Goal: Navigation & Orientation: Find specific page/section

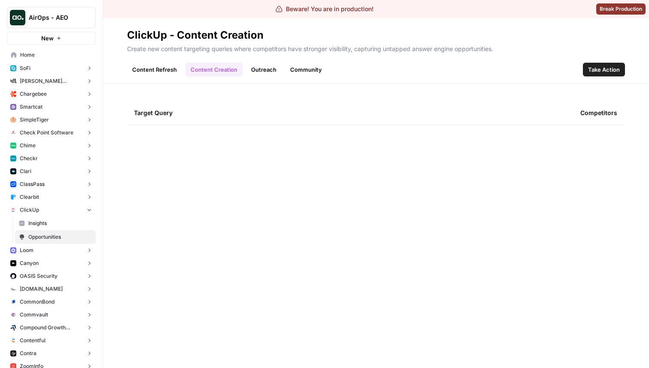
scroll to position [1339, 0]
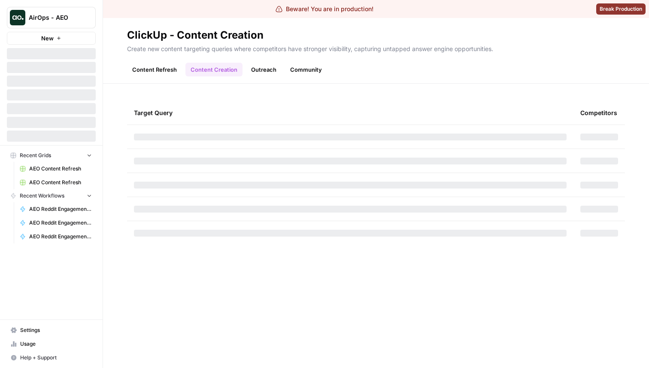
click at [162, 70] on link "Content Refresh" at bounding box center [154, 70] width 55 height 14
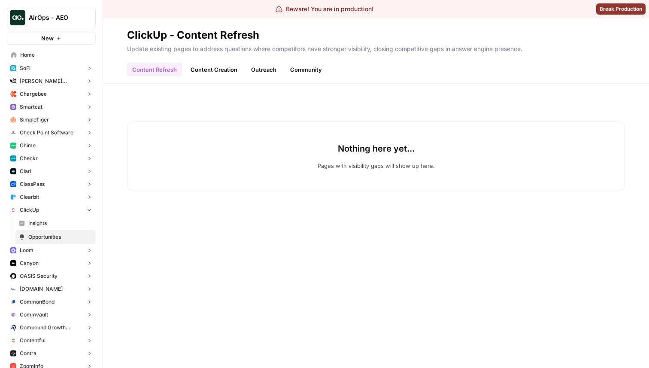
click at [42, 148] on button "Chime" at bounding box center [51, 145] width 89 height 13
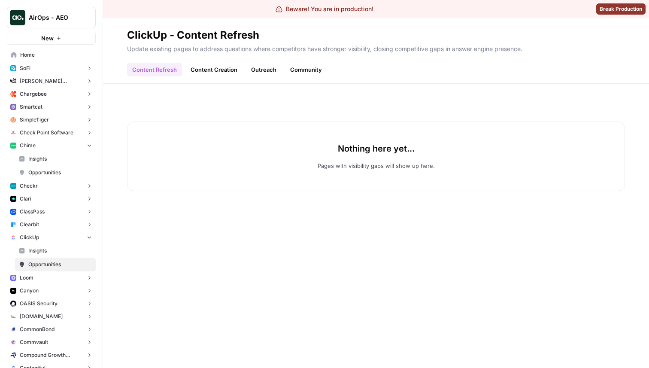
click at [39, 173] on span "Opportunities" at bounding box center [60, 173] width 64 height 8
click at [204, 73] on link "Content Creation" at bounding box center [213, 70] width 57 height 14
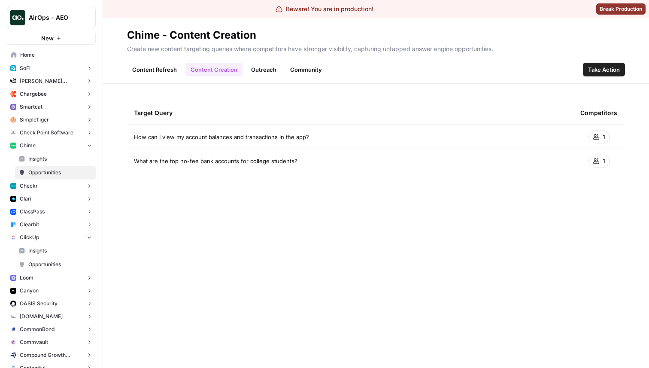
click at [69, 117] on button "SimpleTiger" at bounding box center [51, 119] width 89 height 13
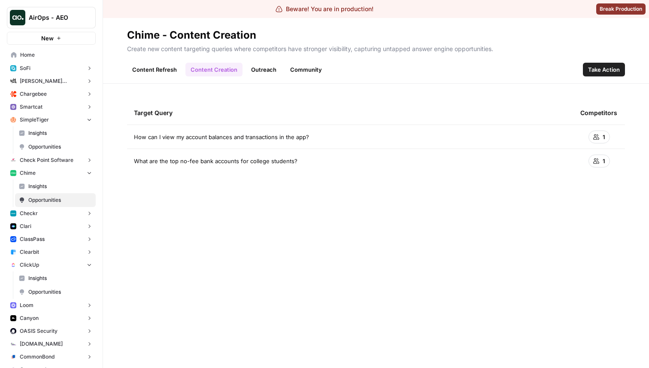
click at [53, 149] on span "Opportunities" at bounding box center [60, 147] width 64 height 8
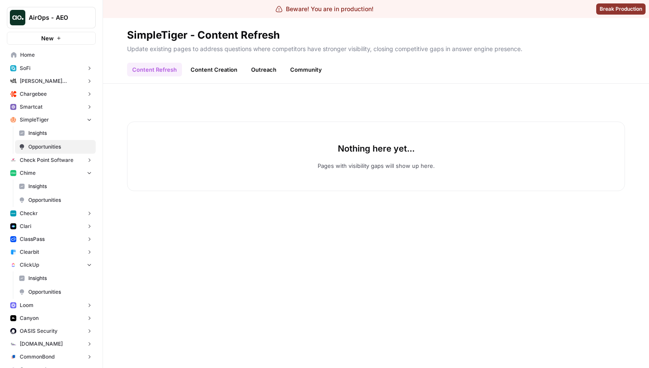
click at [50, 105] on button "Smartcat" at bounding box center [51, 106] width 89 height 13
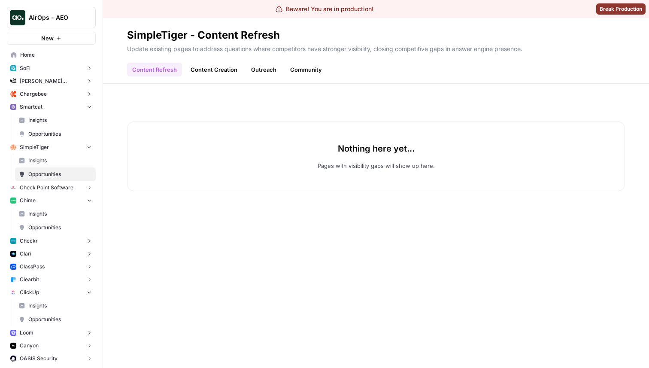
click at [54, 137] on span "Opportunities" at bounding box center [60, 134] width 64 height 8
click at [54, 94] on button "Chargebee" at bounding box center [51, 94] width 89 height 13
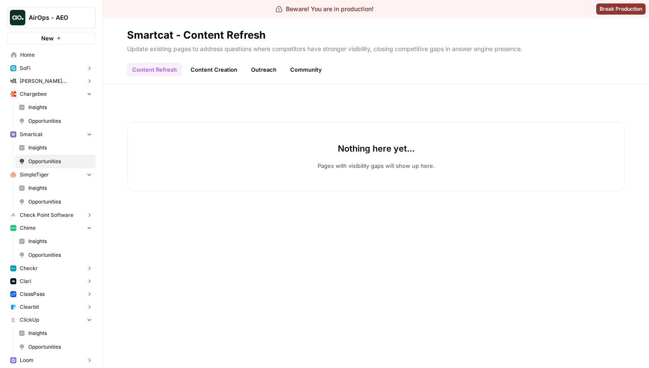
click at [52, 123] on span "Opportunities" at bounding box center [60, 121] width 64 height 8
